Goal: Task Accomplishment & Management: Manage account settings

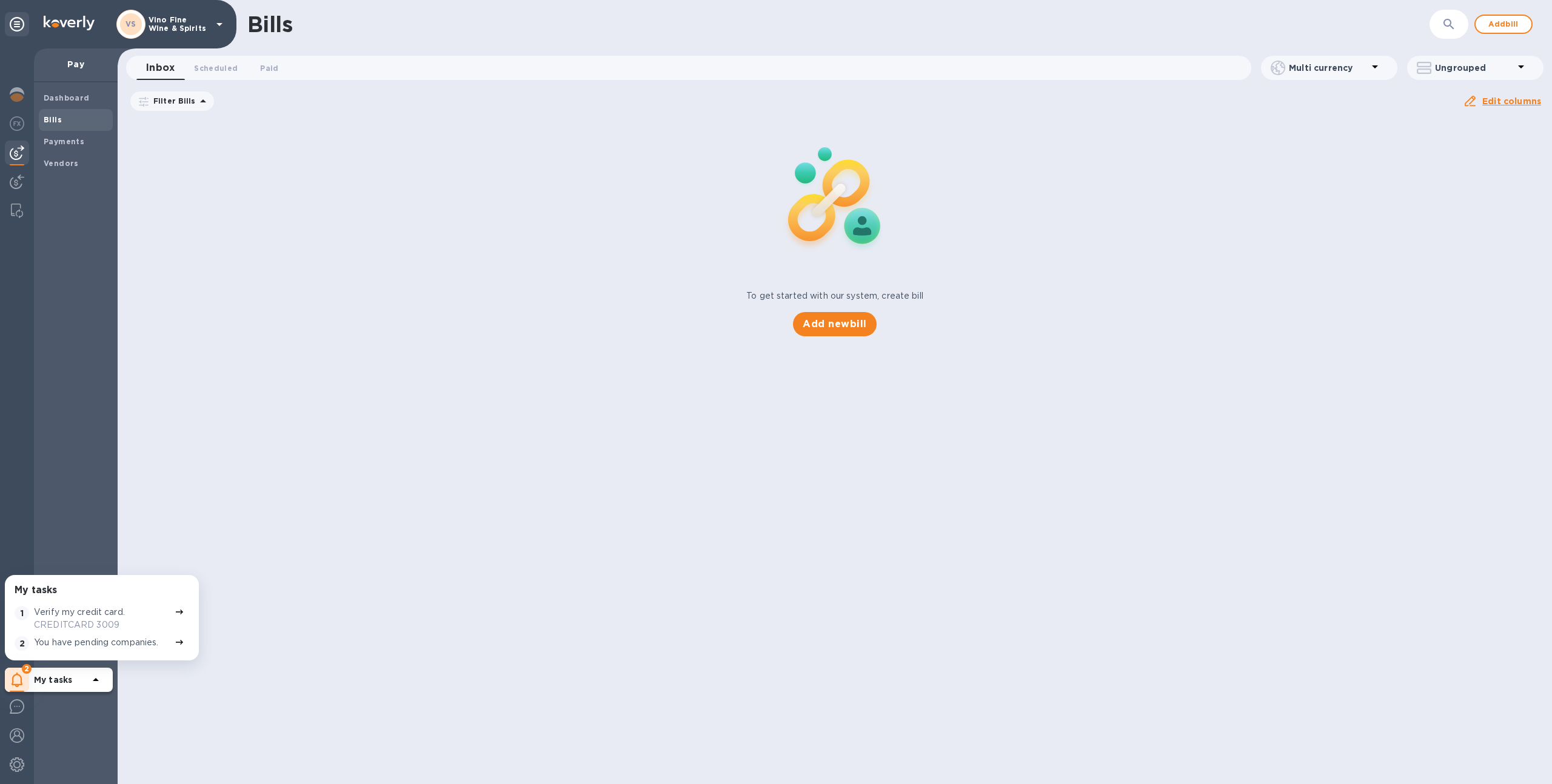
click at [169, 18] on p "Vino Fine Wine & Spirits" at bounding box center [179, 24] width 61 height 17
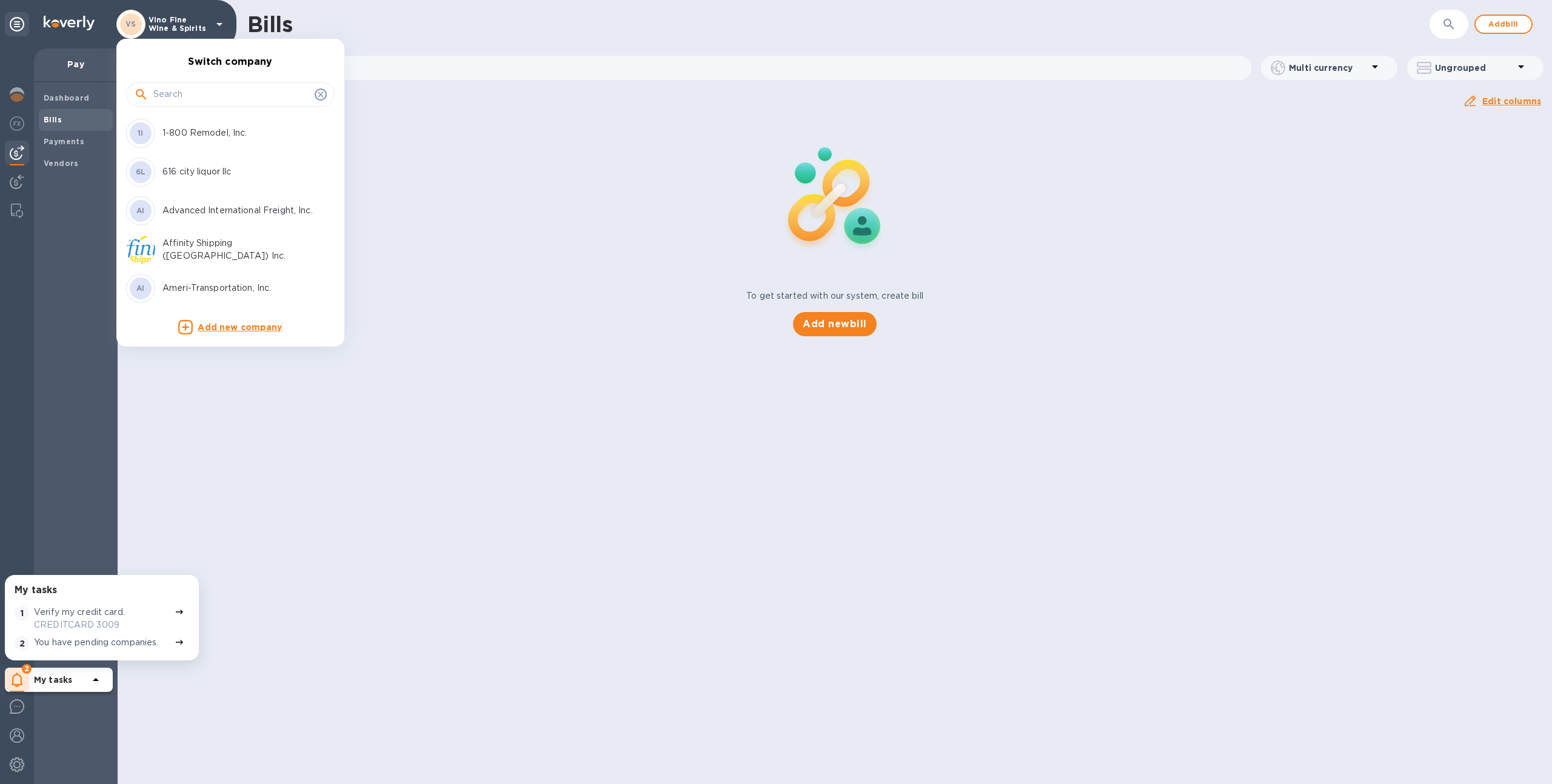
click at [175, 86] on input "text" at bounding box center [232, 94] width 157 height 18
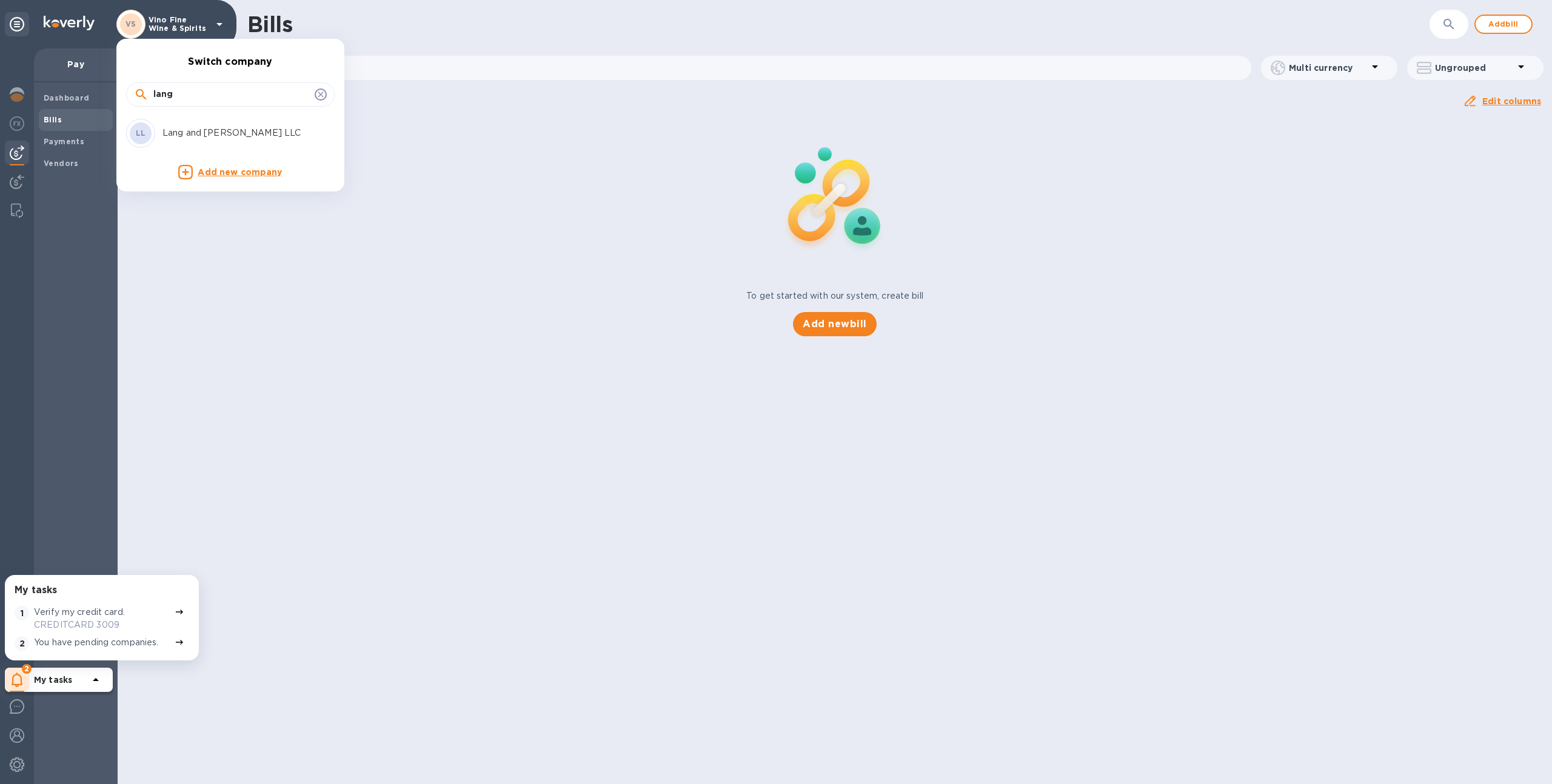
type input "lang"
click at [176, 137] on p "Lang and [PERSON_NAME] LLC" at bounding box center [239, 132] width 153 height 12
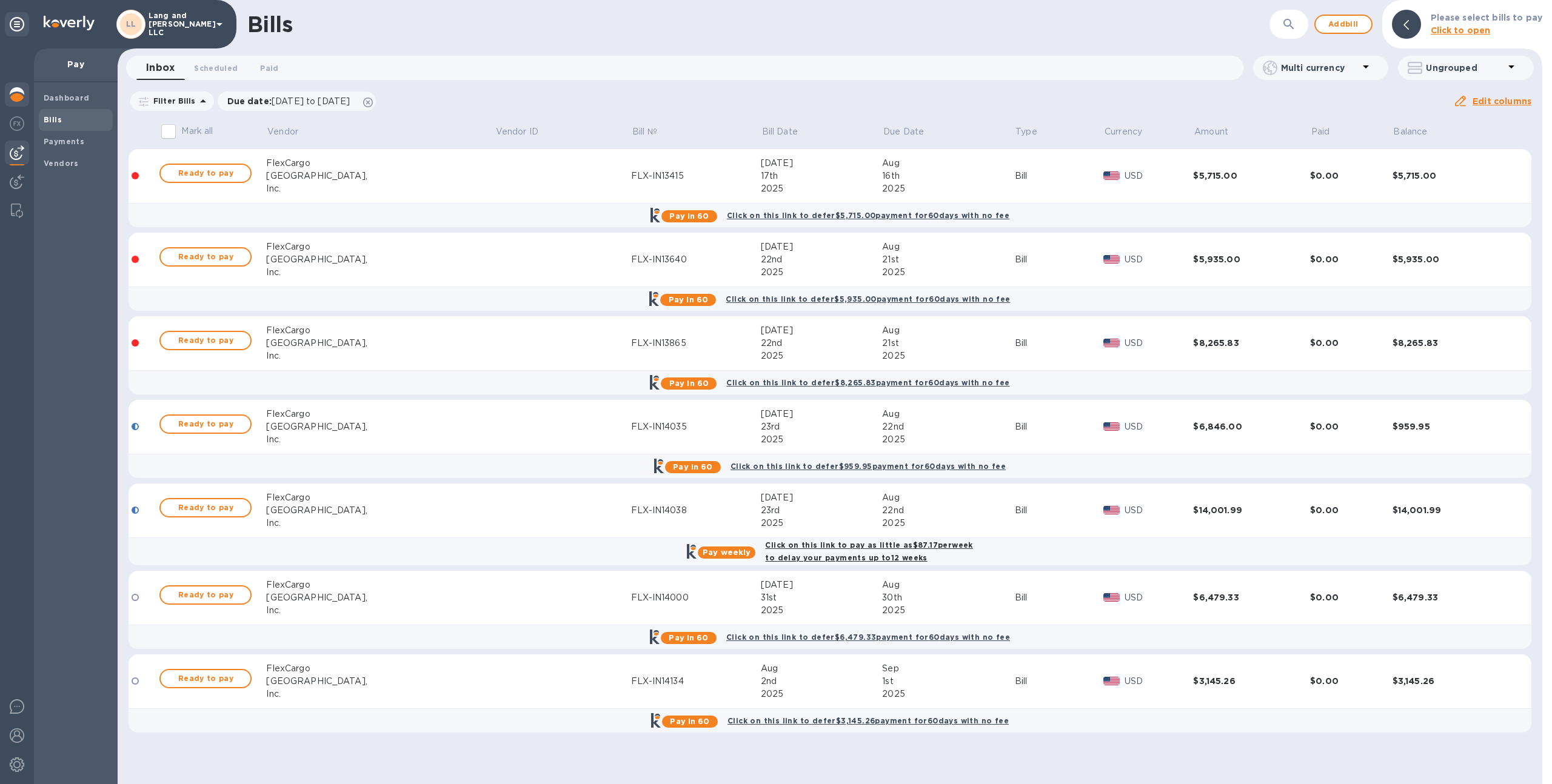
click at [12, 94] on img at bounding box center [17, 94] width 15 height 15
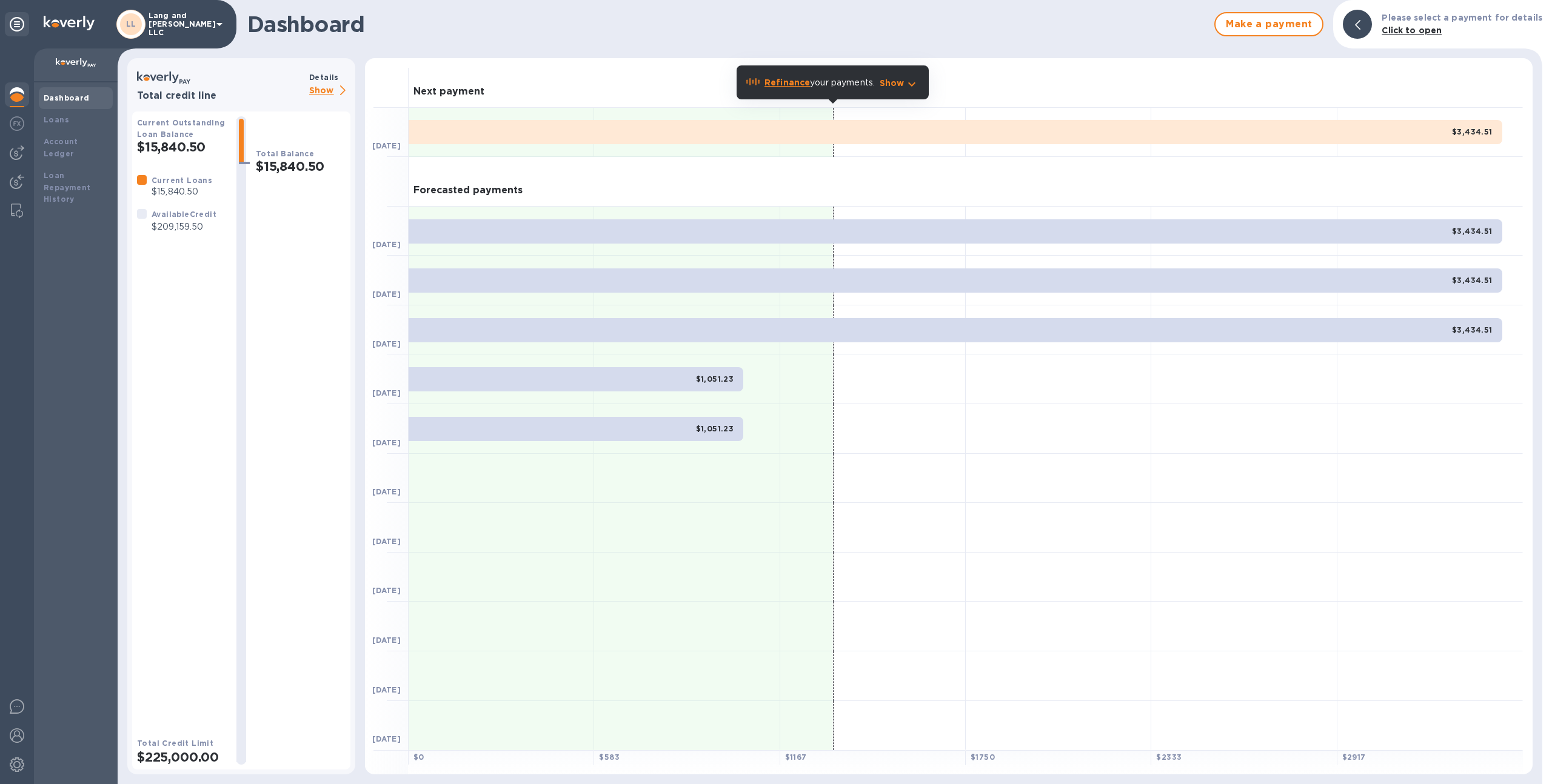
click at [331, 86] on p "Show" at bounding box center [330, 91] width 41 height 15
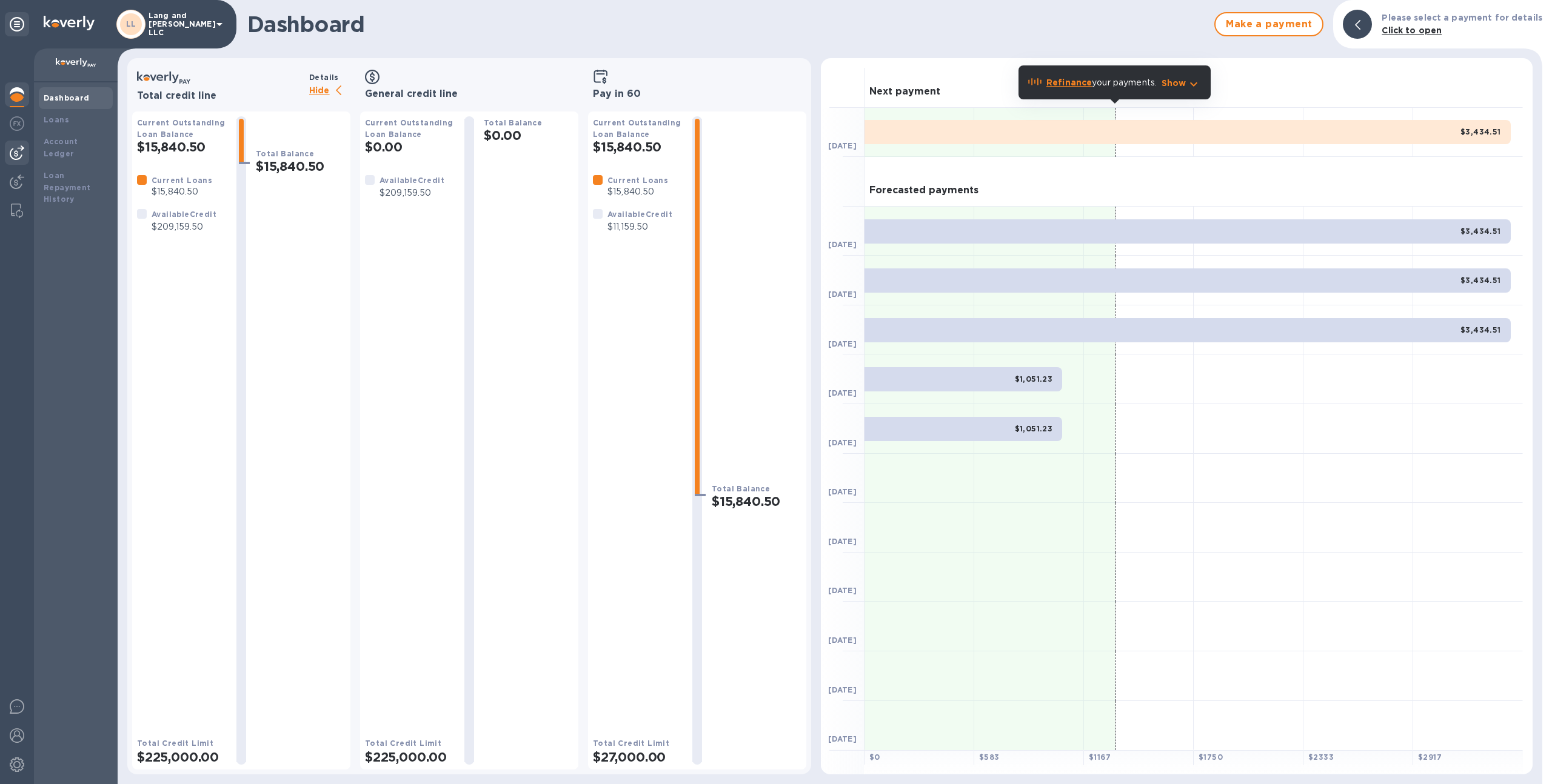
click at [11, 147] on img at bounding box center [17, 153] width 15 height 15
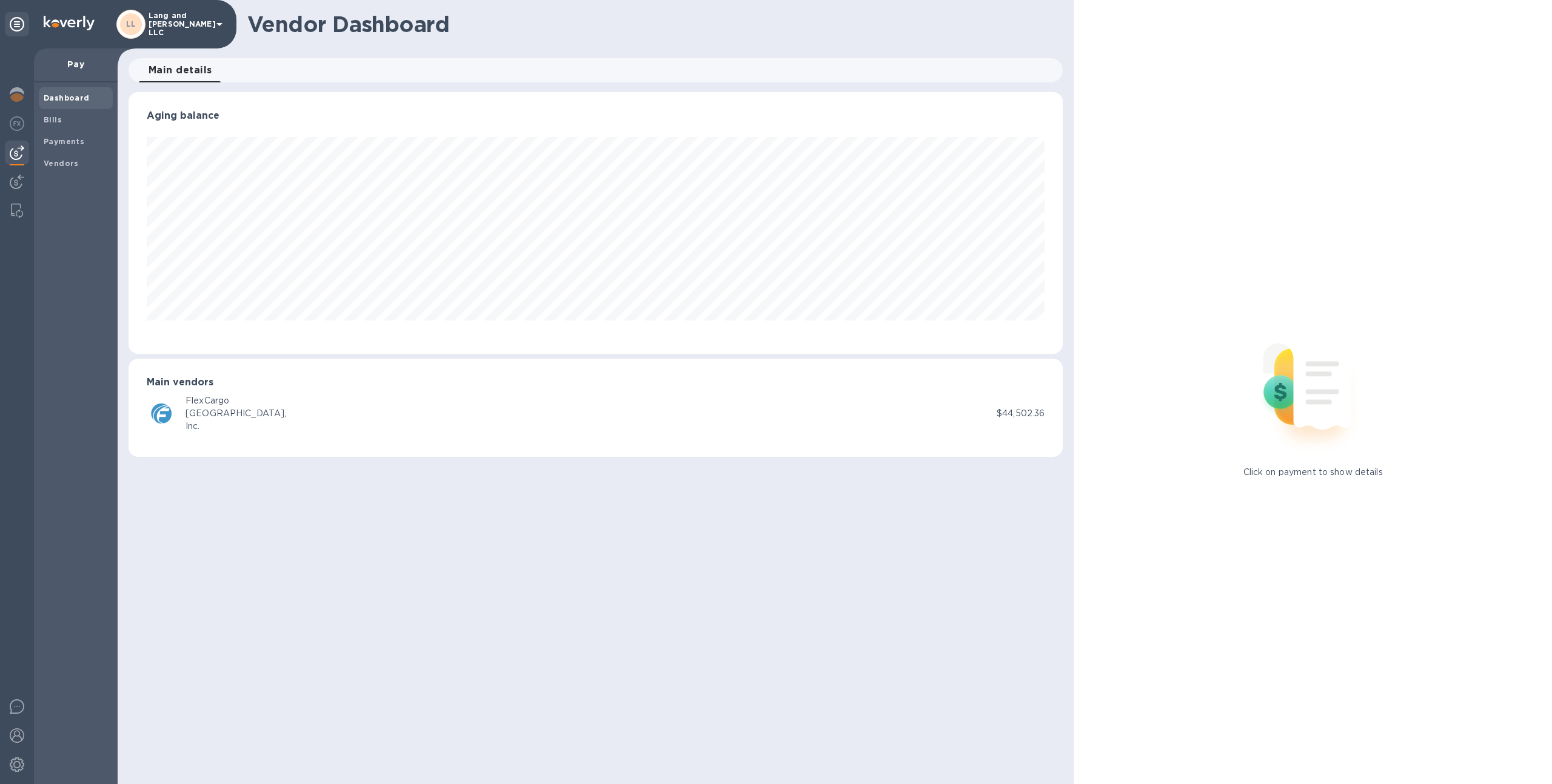
scroll to position [262, 935]
click at [75, 117] on span "Bills" at bounding box center [76, 120] width 64 height 12
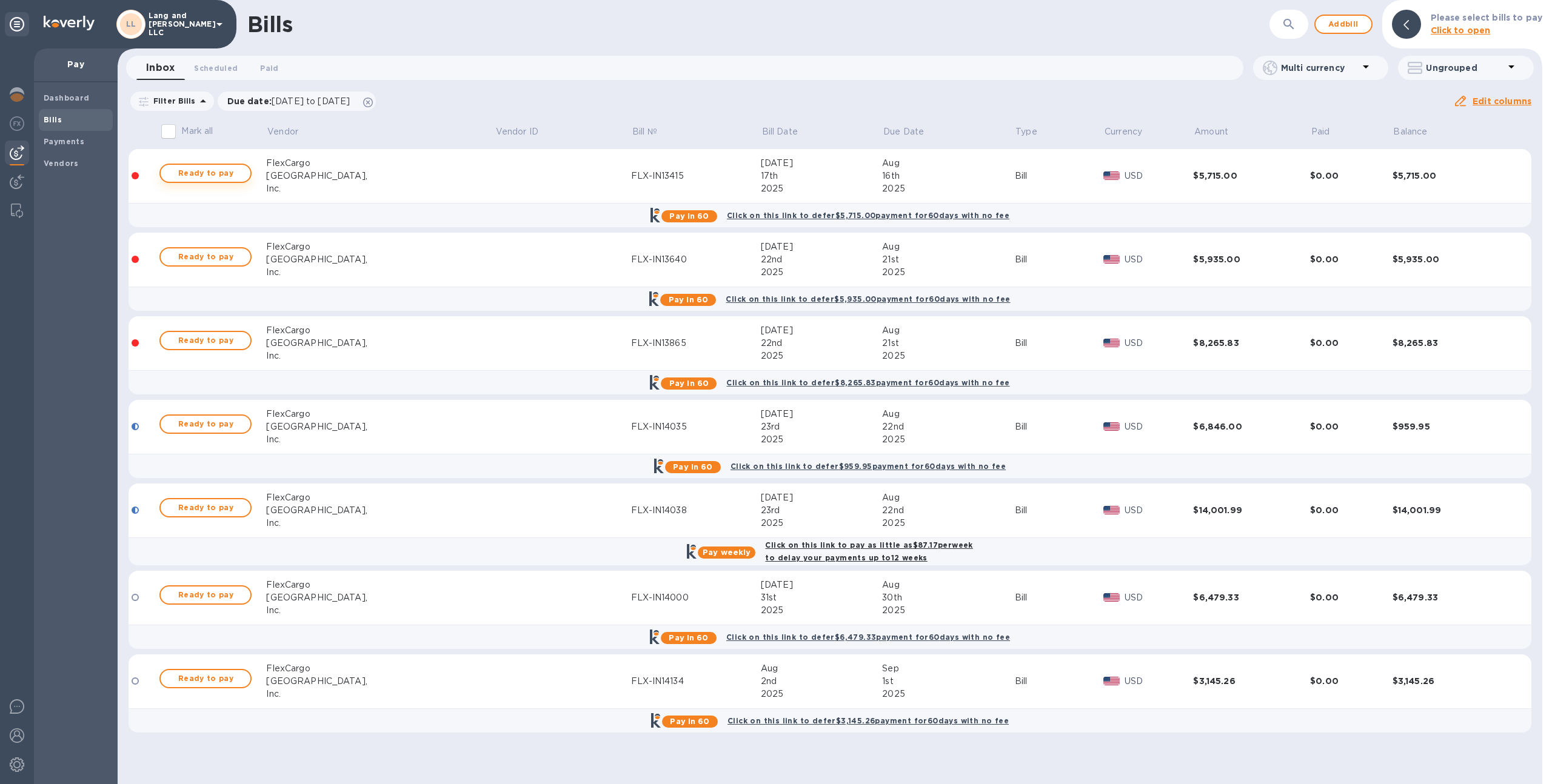
click at [225, 166] on span "Ready to pay" at bounding box center [206, 173] width 70 height 15
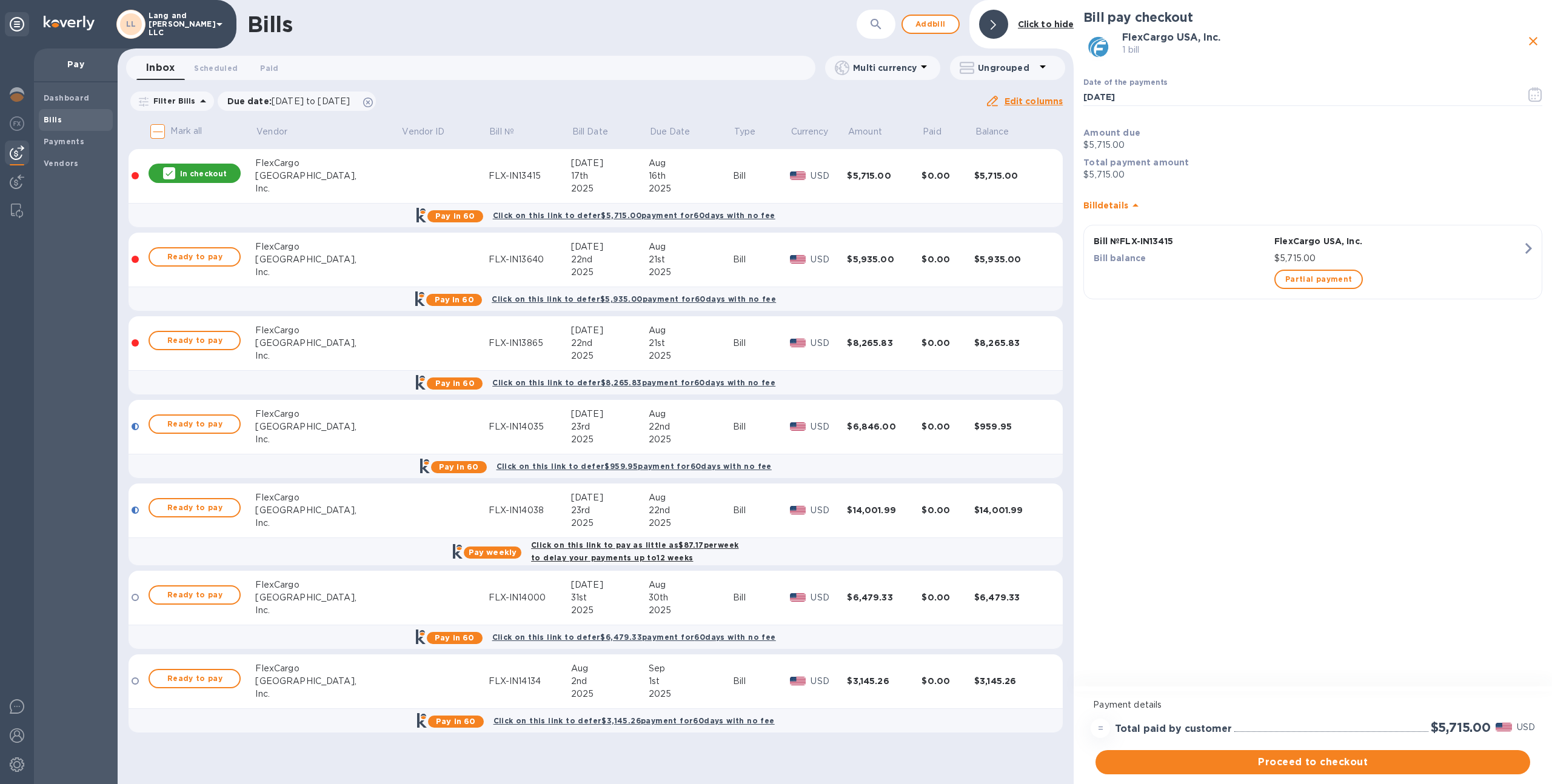
click at [1332, 755] on span "Proceed to checkout" at bounding box center [1313, 762] width 416 height 15
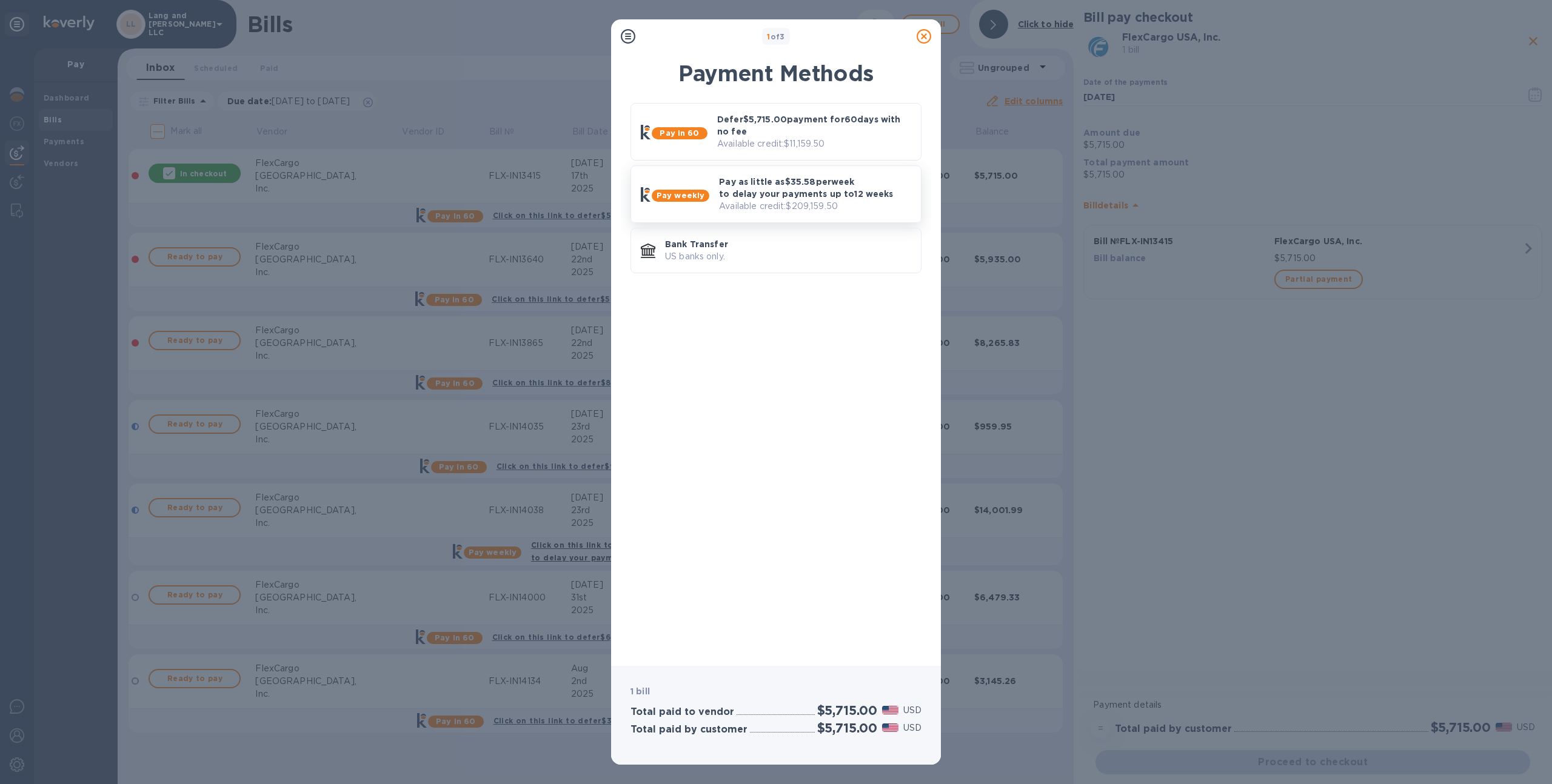
click at [865, 191] on p "Pay as little as $35.58 per week to delay your payments up to 12 weeks" at bounding box center [815, 187] width 192 height 24
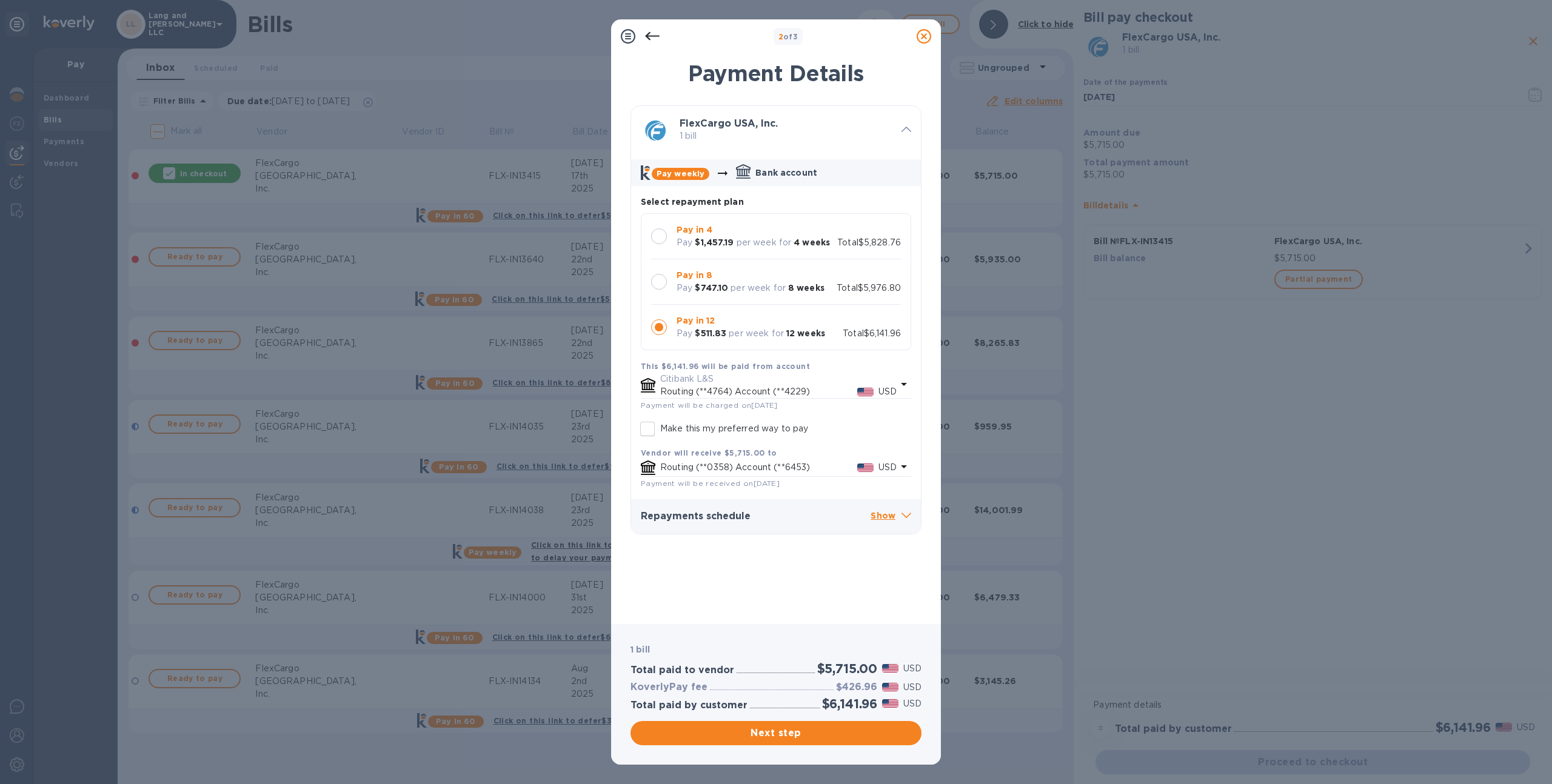
click at [874, 514] on p "Show" at bounding box center [891, 516] width 41 height 15
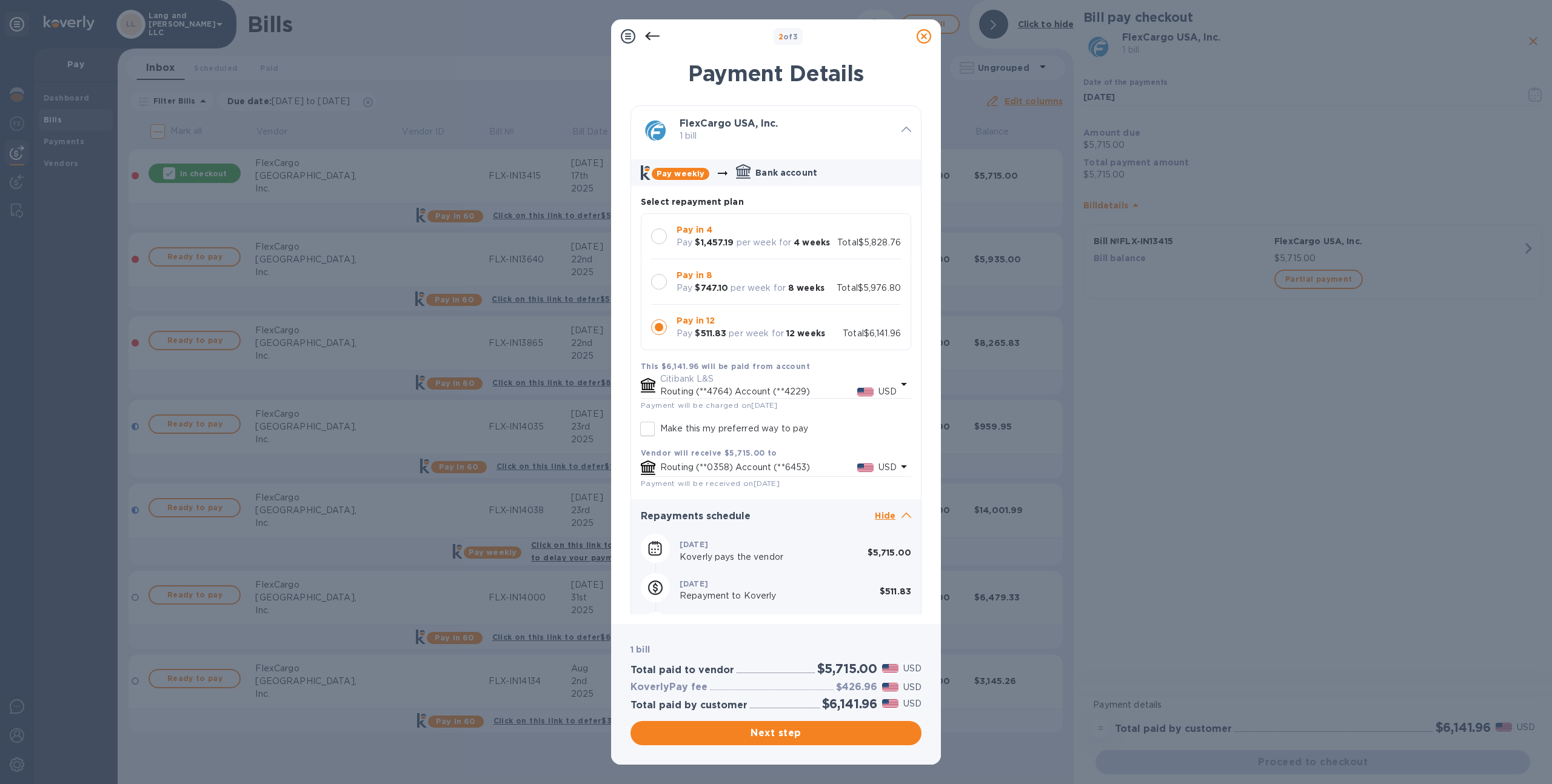
click at [852, 666] on h2 "$5,715.00" at bounding box center [847, 668] width 60 height 15
copy h2 "5,715.00"
drag, startPoint x: 875, startPoint y: 687, endPoint x: 836, endPoint y: 687, distance: 39.0
click at [836, 687] on h3 "$426.96" at bounding box center [857, 687] width 41 height 12
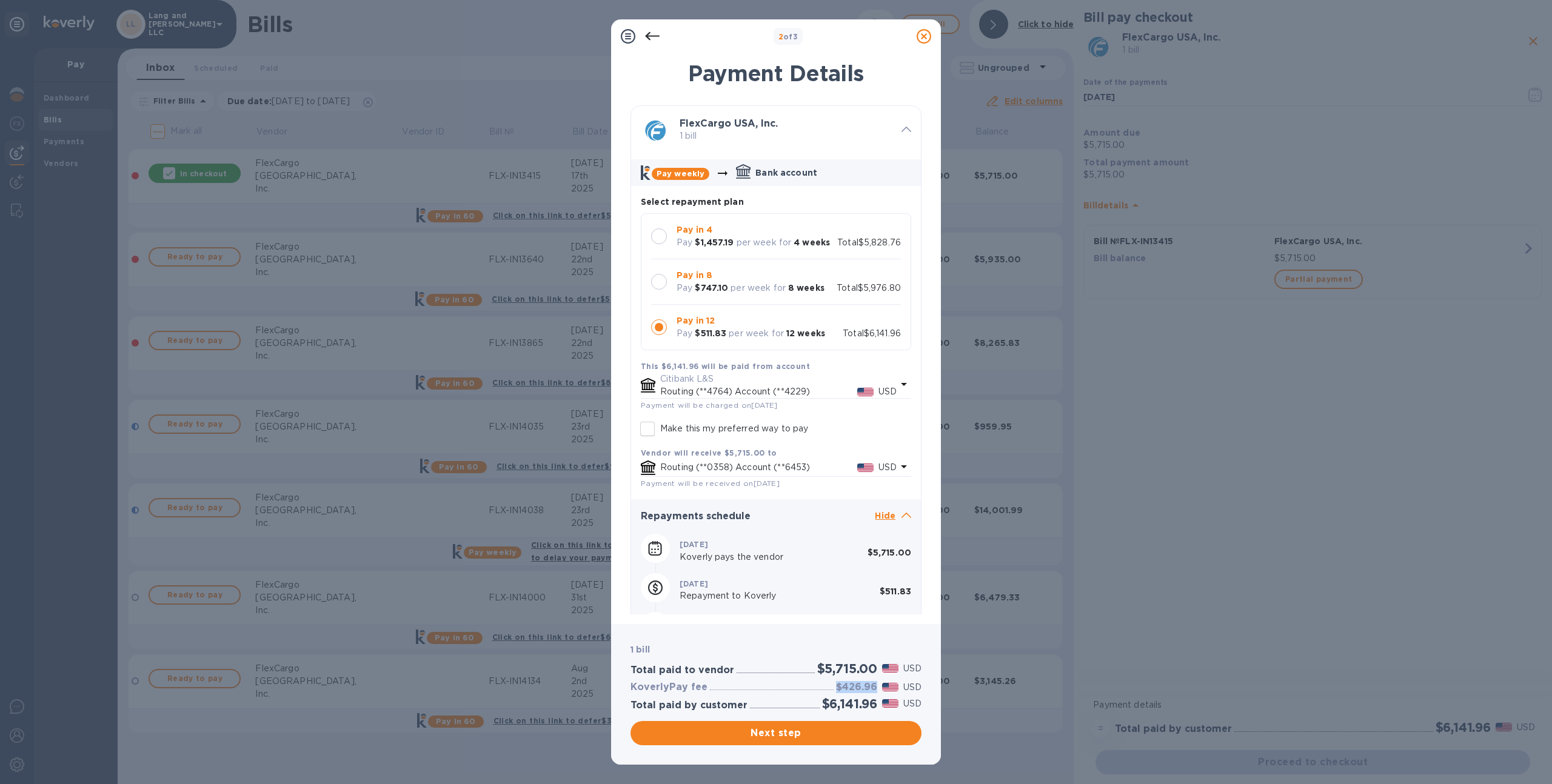
copy h3 "$426.96"
click at [654, 227] on div at bounding box center [659, 236] width 26 height 26
drag, startPoint x: 877, startPoint y: 685, endPoint x: 847, endPoint y: 687, distance: 30.1
click at [847, 687] on h3 "$113.76" at bounding box center [859, 687] width 36 height 12
copy h3 "113.76"
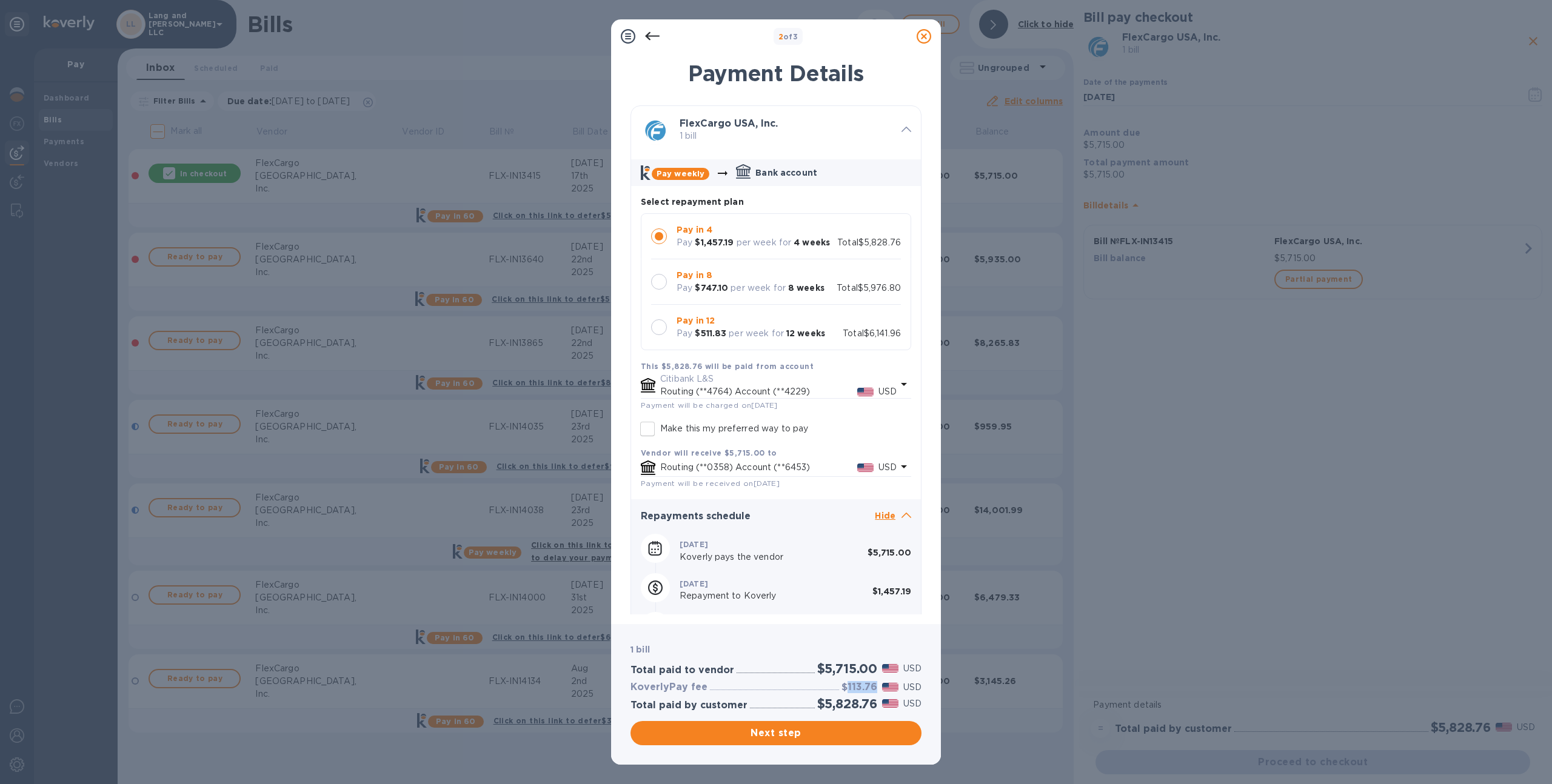
scroll to position [116, 0]
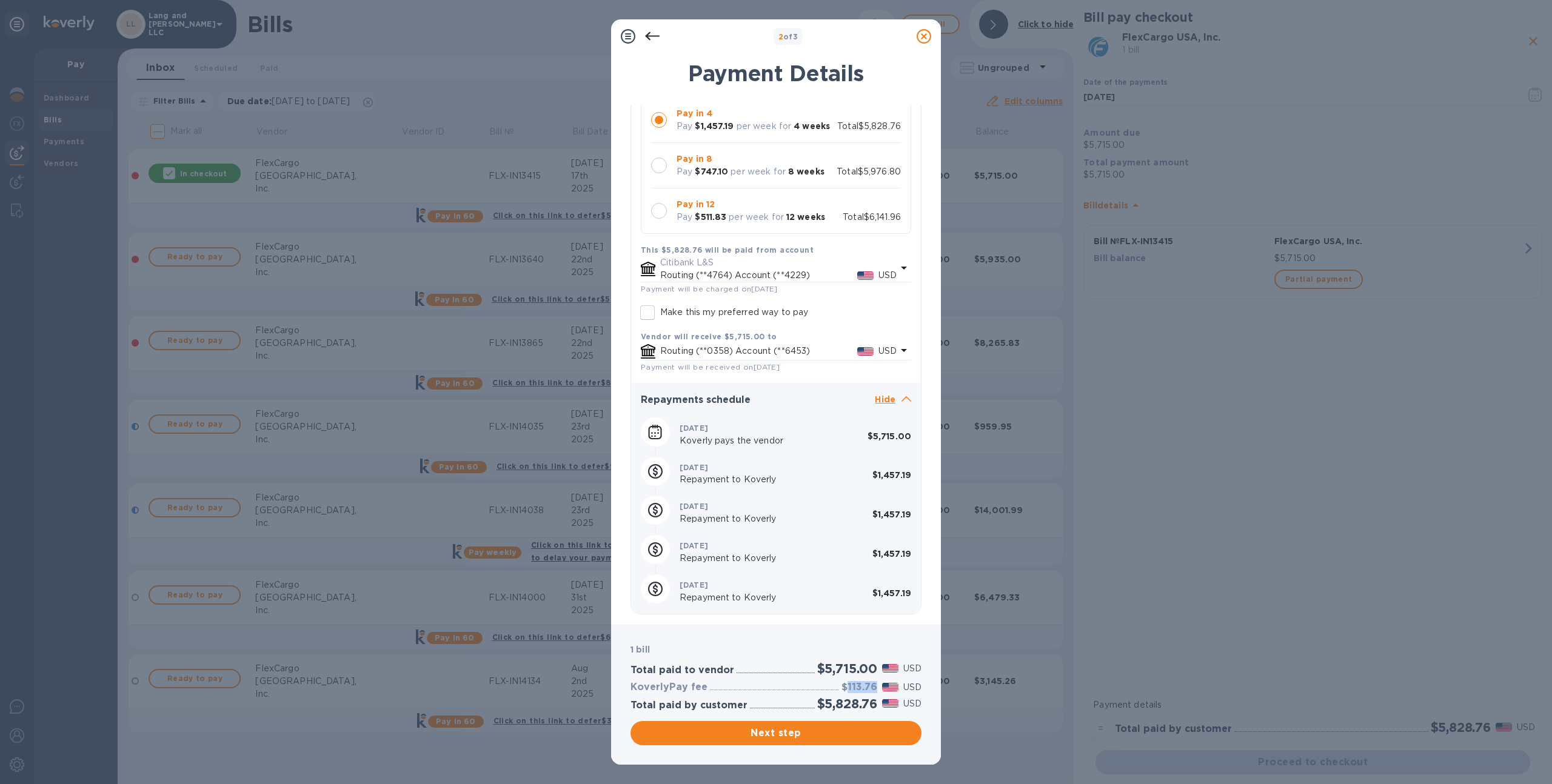
click at [669, 158] on div at bounding box center [659, 165] width 26 height 26
drag, startPoint x: 875, startPoint y: 687, endPoint x: 845, endPoint y: 686, distance: 30.0
click at [845, 686] on h3 "$261.80" at bounding box center [858, 687] width 39 height 12
copy h3 "261.80"
click at [921, 36] on icon at bounding box center [924, 37] width 15 height 15
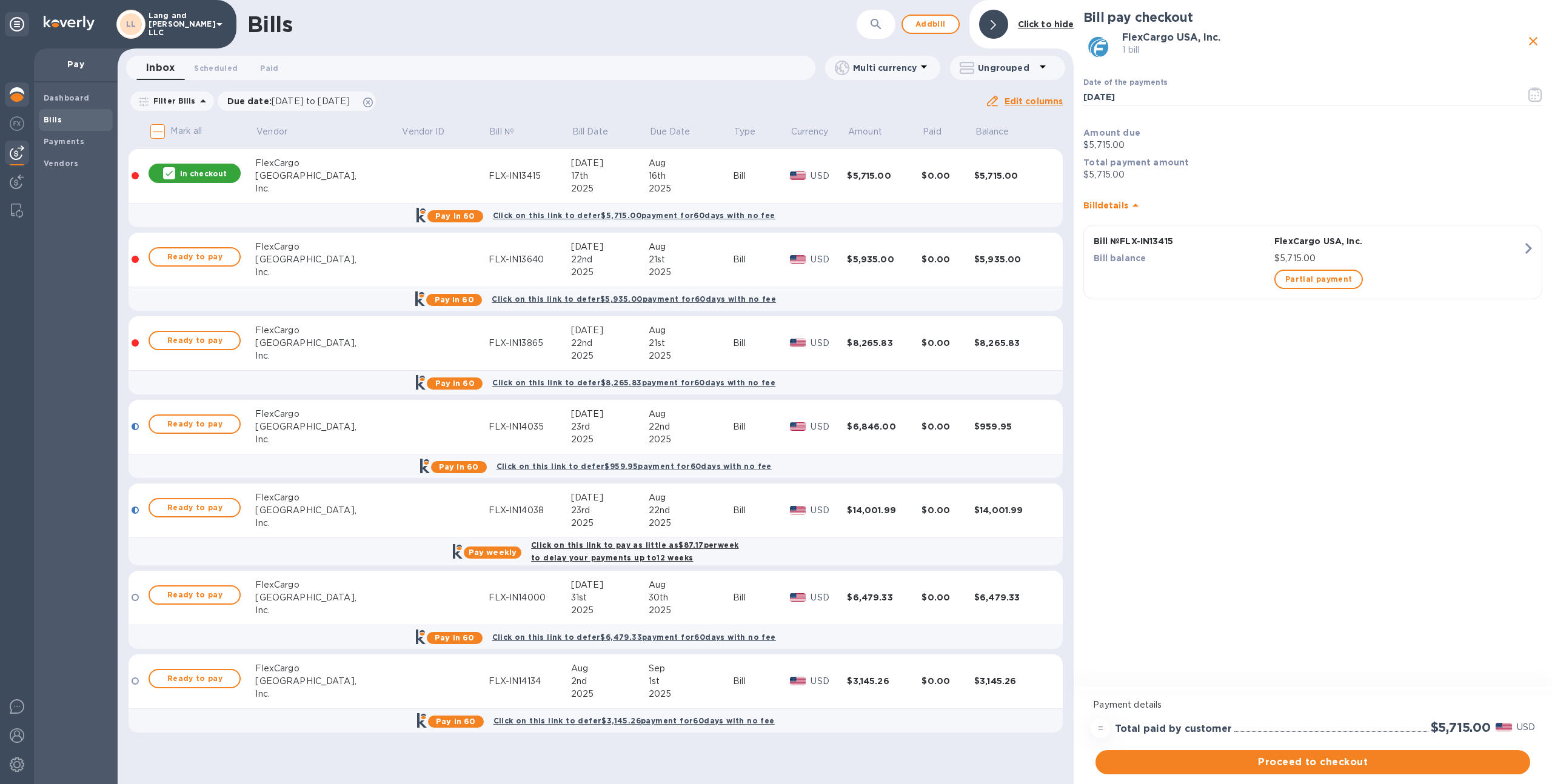
click at [18, 94] on img at bounding box center [17, 94] width 15 height 15
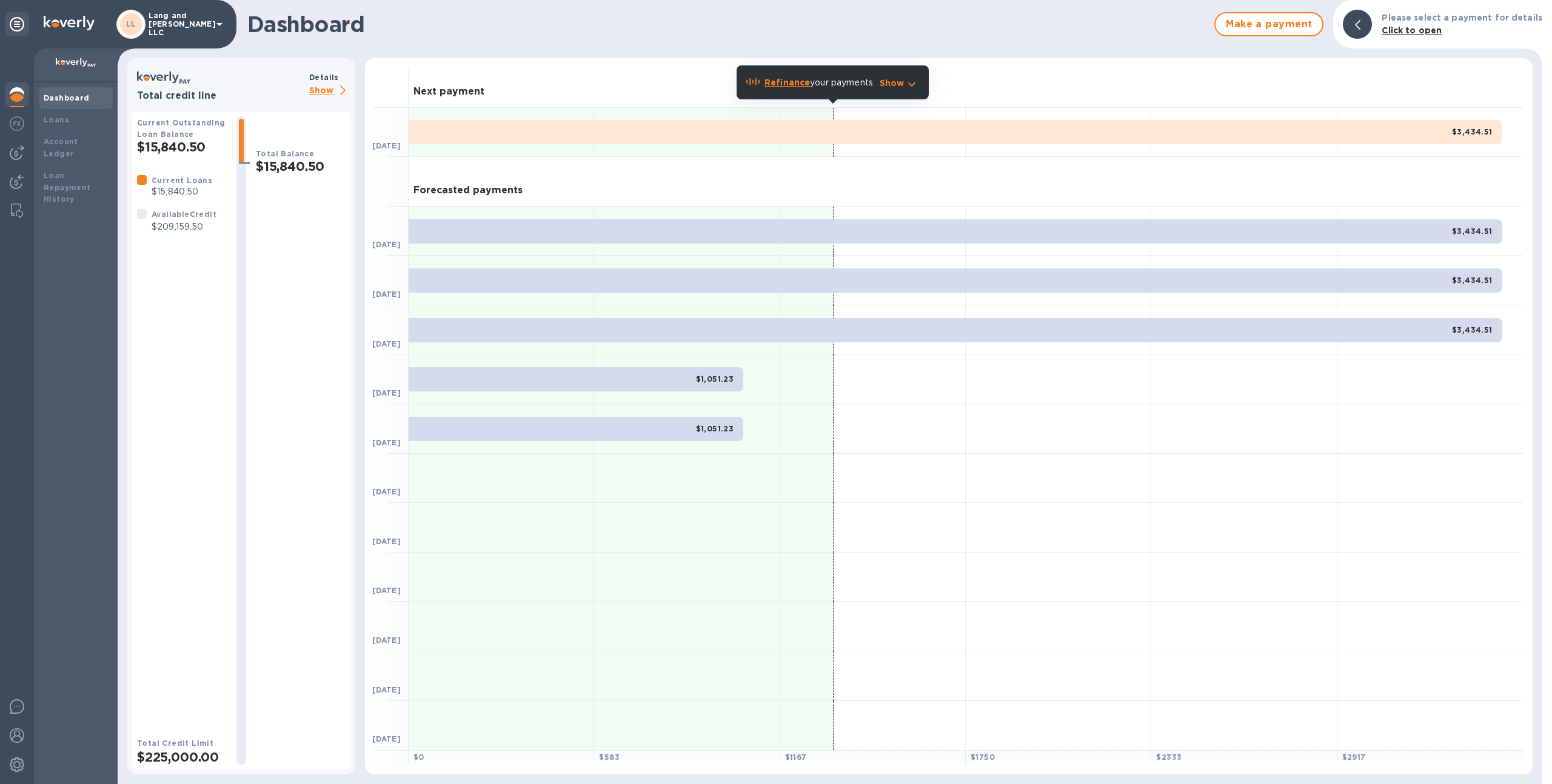
click at [323, 86] on p "Show" at bounding box center [330, 91] width 41 height 15
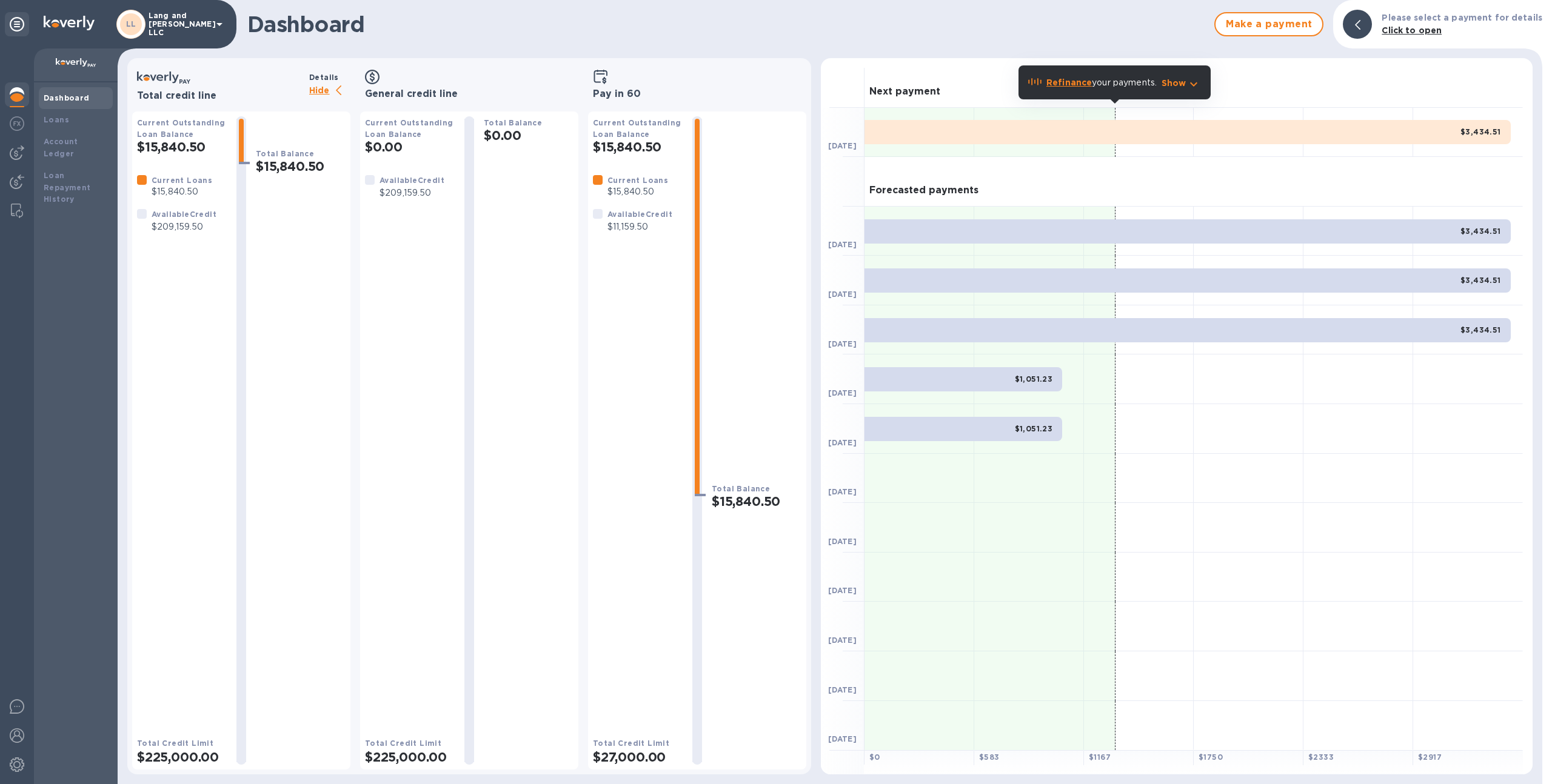
click at [16, 140] on div at bounding box center [17, 416] width 34 height 736
click at [17, 150] on img at bounding box center [17, 153] width 15 height 15
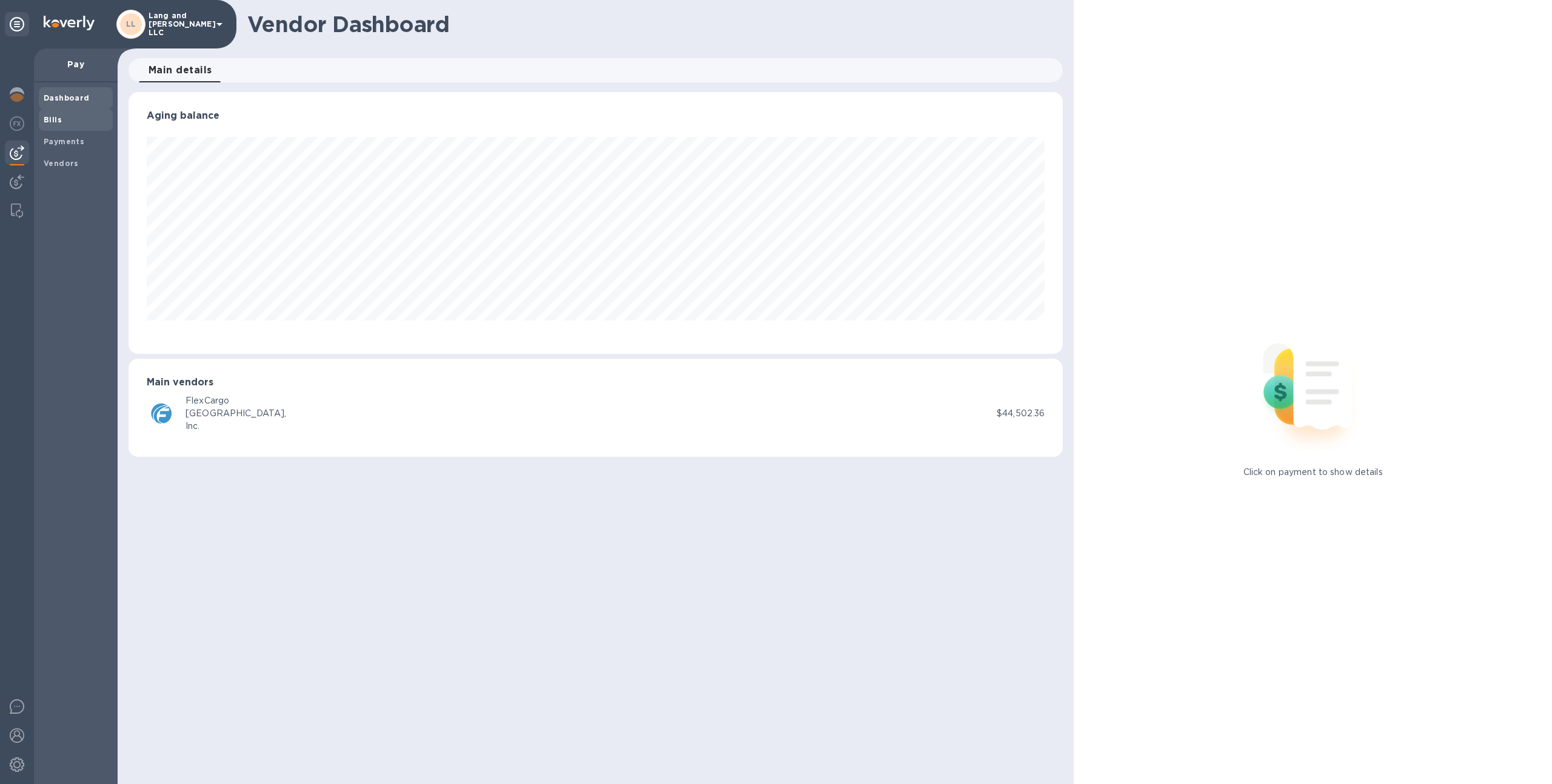
scroll to position [262, 935]
click at [72, 113] on div "Bills" at bounding box center [75, 120] width 74 height 22
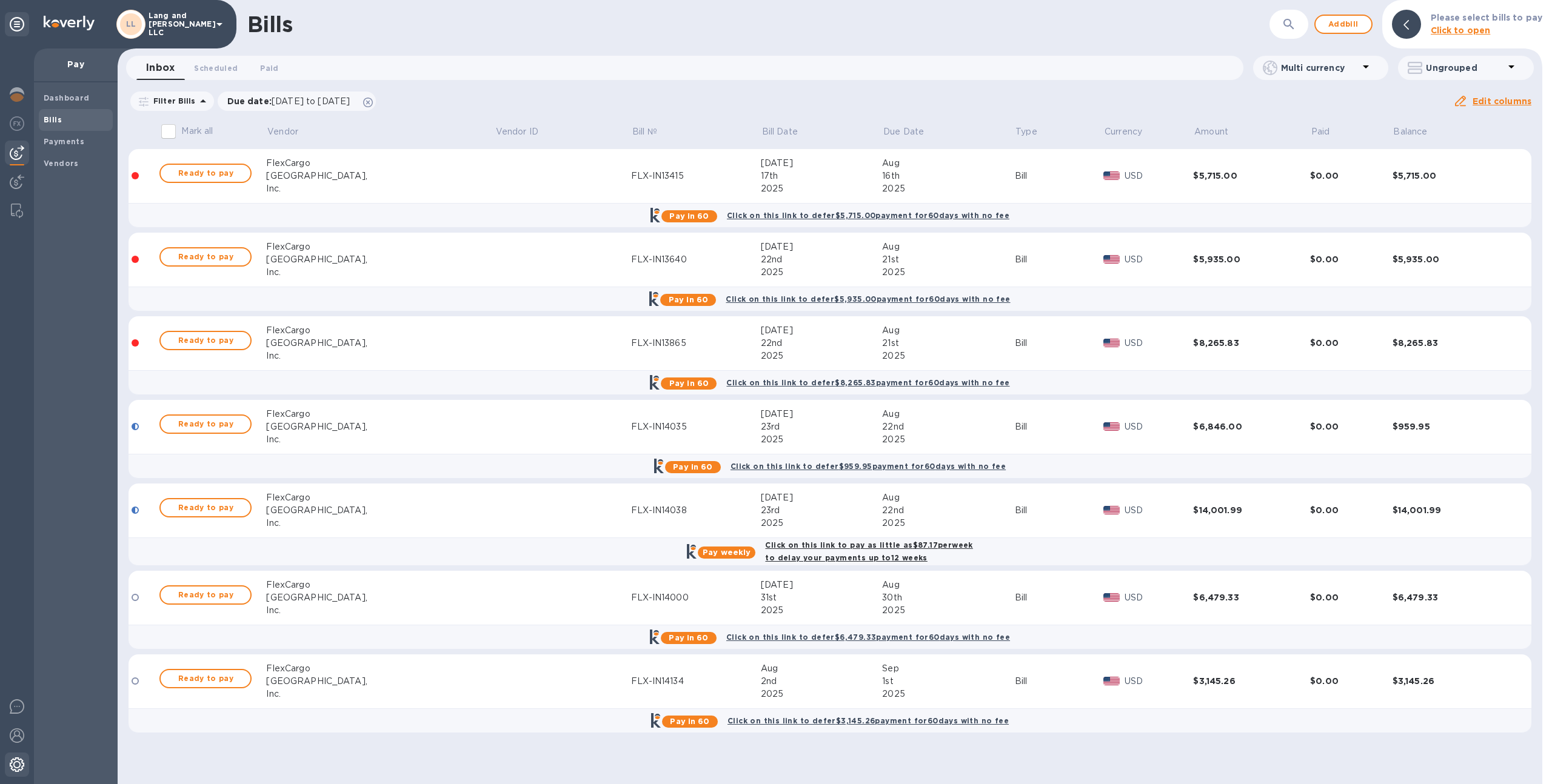
click at [9, 774] on div at bounding box center [17, 766] width 24 height 26
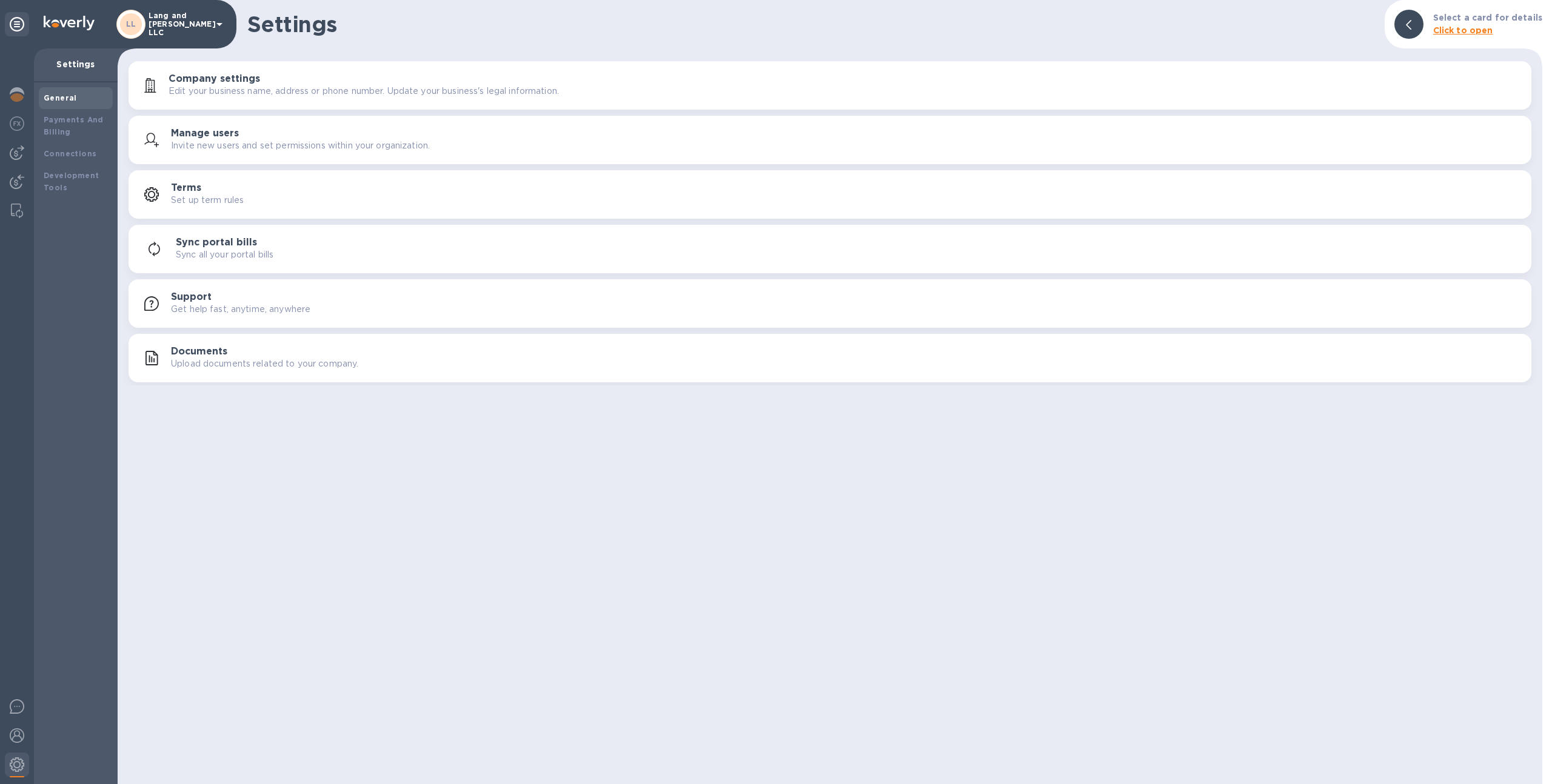
click at [275, 360] on p "Upload documents related to your company." at bounding box center [265, 363] width 187 height 12
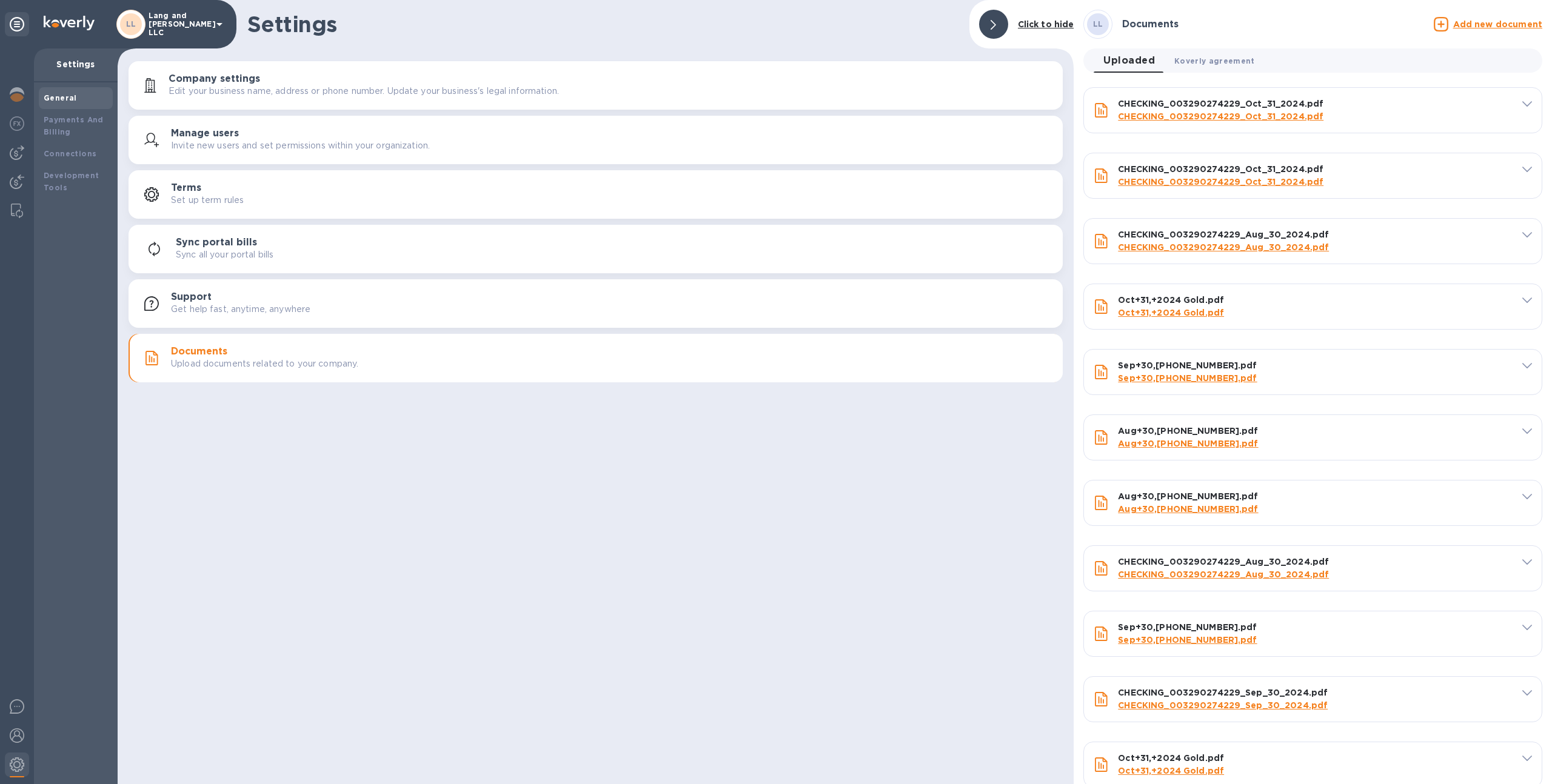
click at [1213, 64] on span "Koverly agreement 0" at bounding box center [1215, 61] width 80 height 12
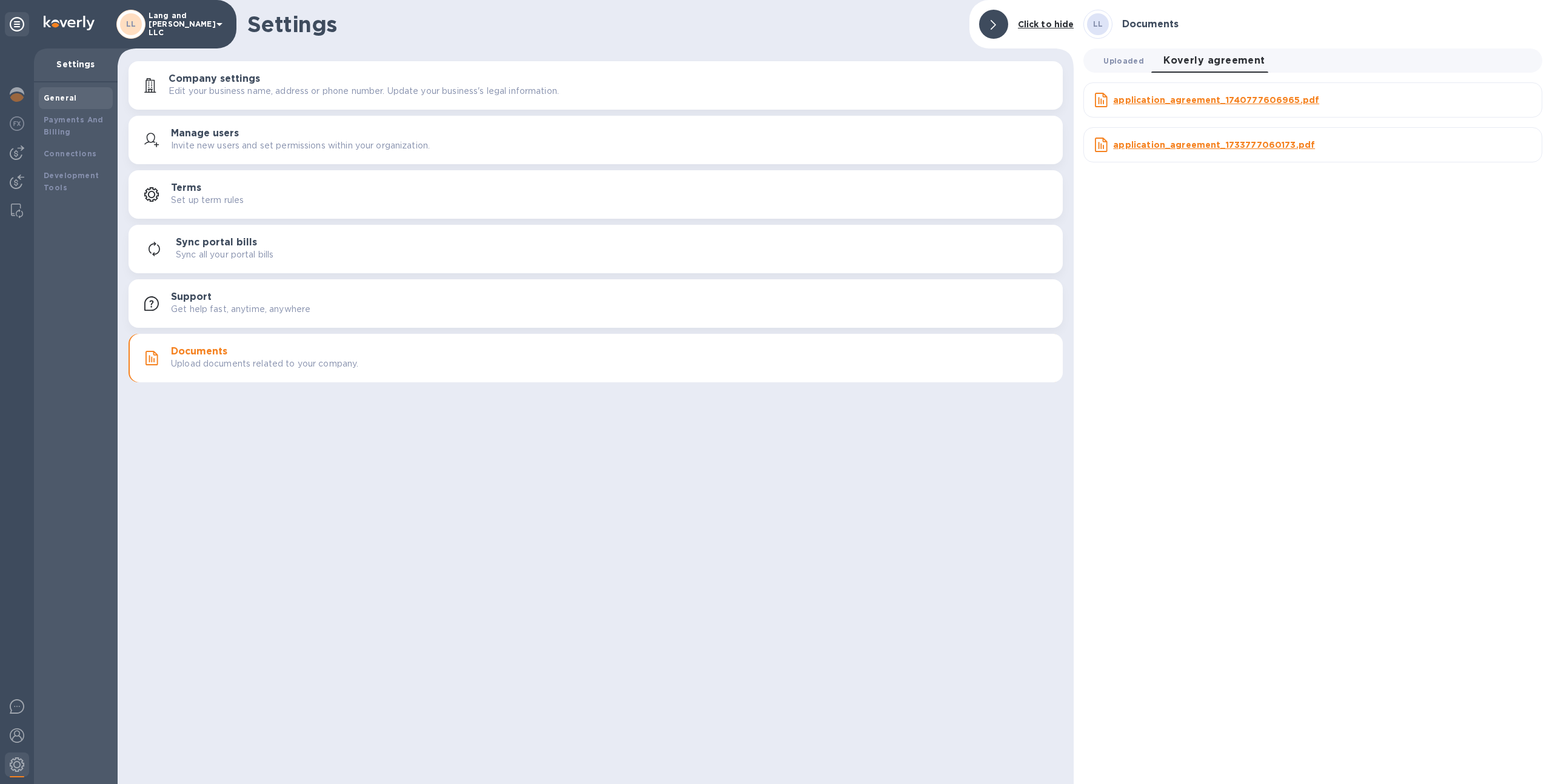
click at [1144, 51] on button "Uploaded 0" at bounding box center [1124, 60] width 60 height 24
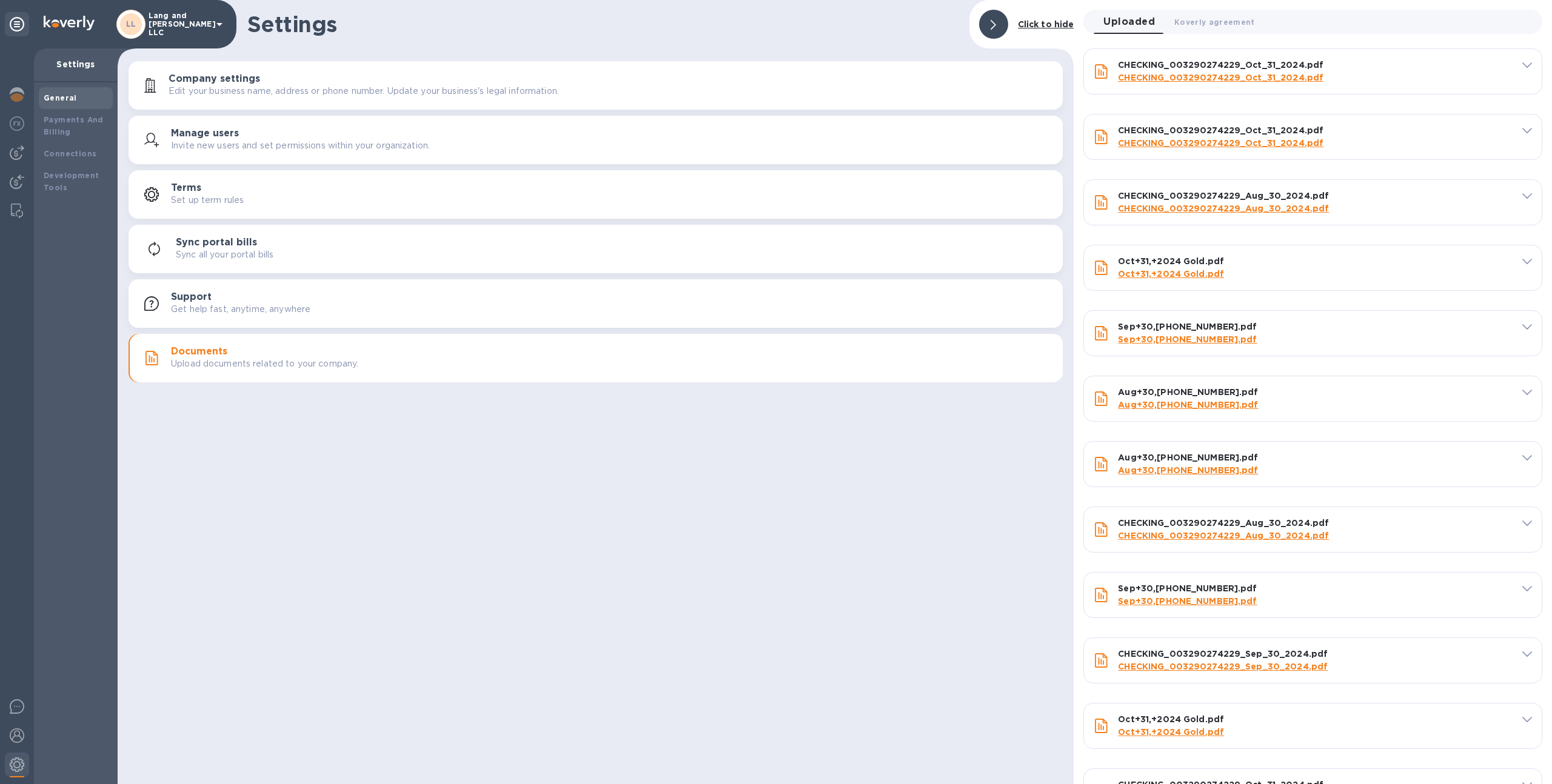
scroll to position [43, 0]
